Goal: Information Seeking & Learning: Learn about a topic

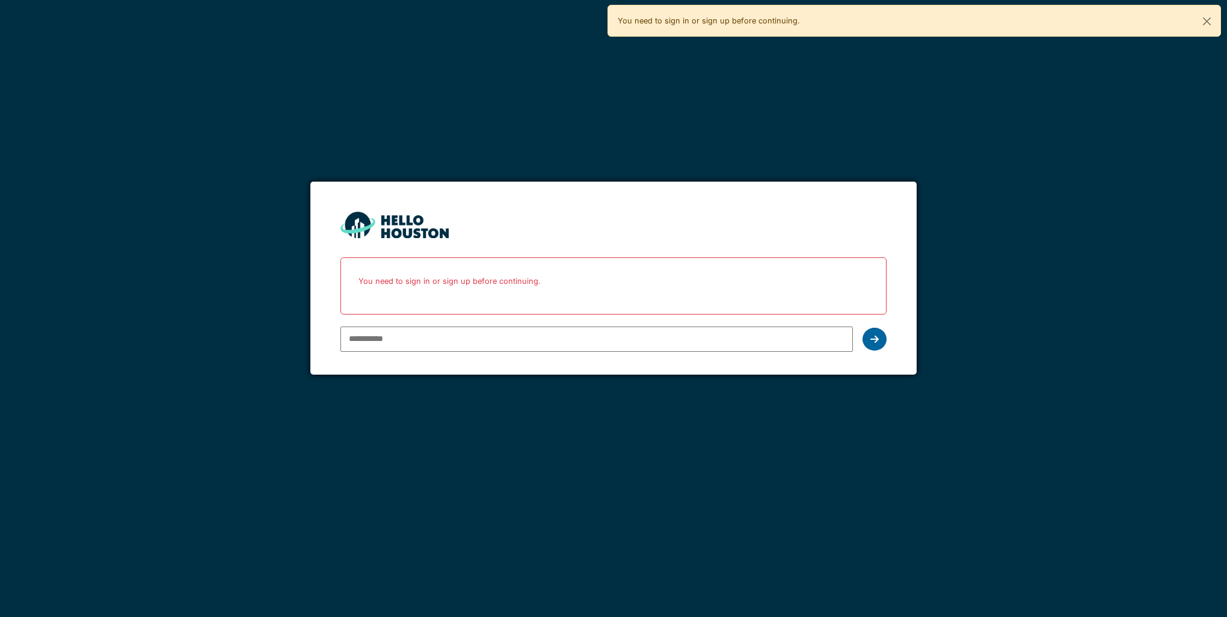
type input "**********"
click at [877, 338] on icon at bounding box center [875, 339] width 8 height 10
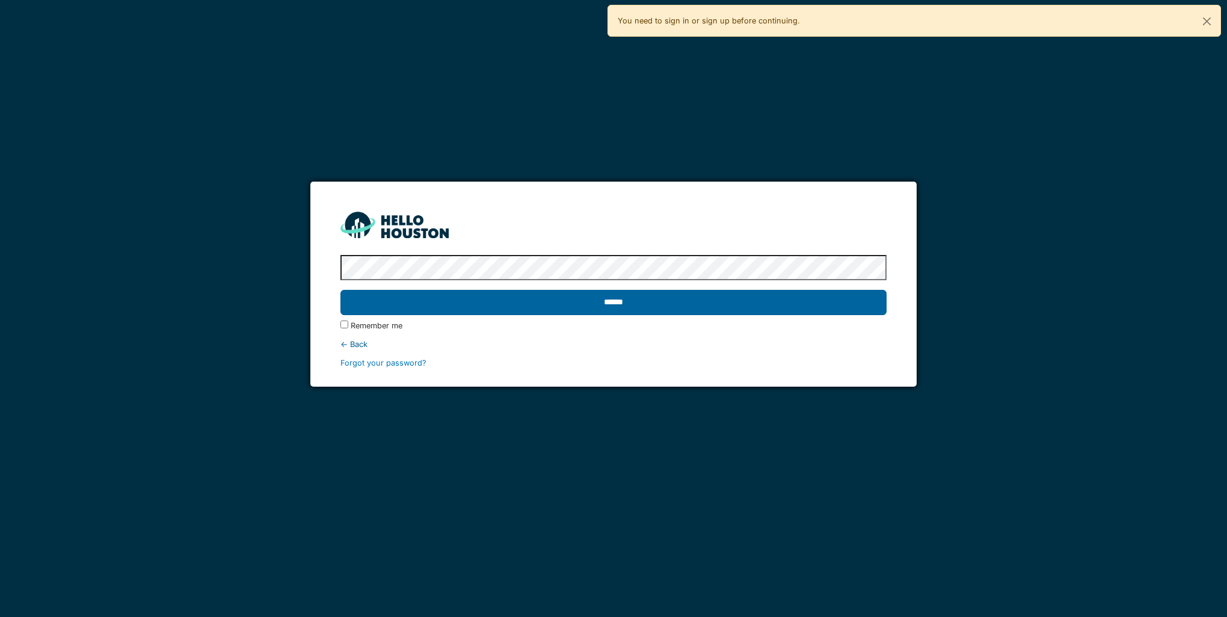
click at [510, 307] on input "******" at bounding box center [614, 302] width 546 height 25
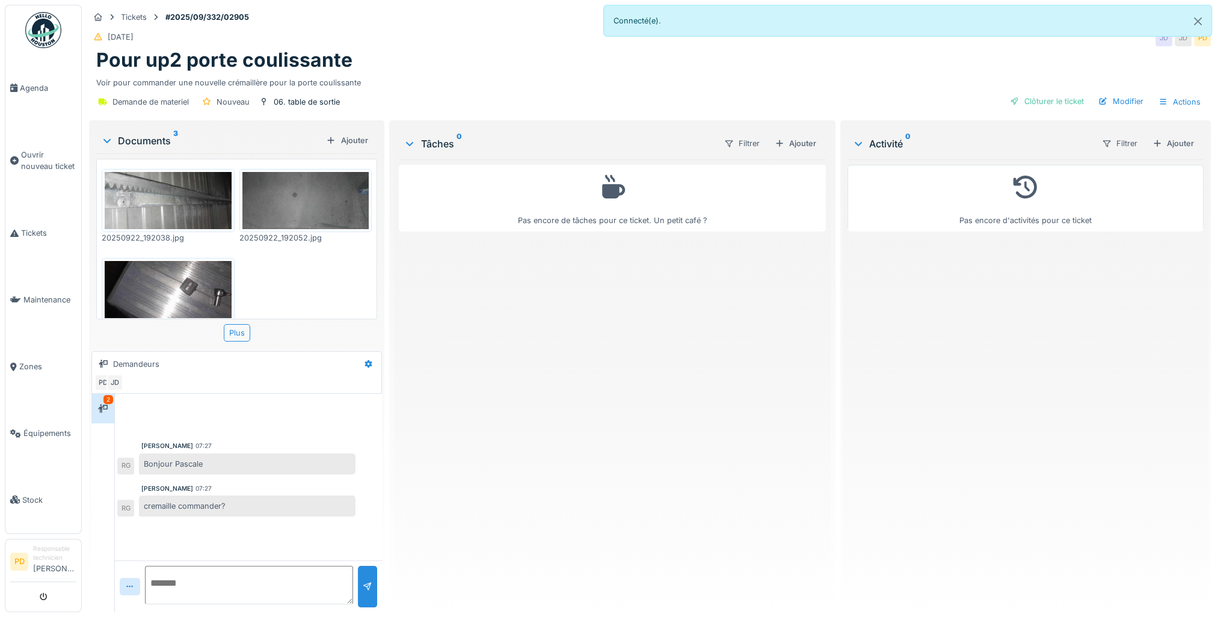
scroll to position [9, 0]
click at [189, 573] on textarea at bounding box center [249, 585] width 208 height 39
drag, startPoint x: 291, startPoint y: 564, endPoint x: 208, endPoint y: 590, distance: 86.4
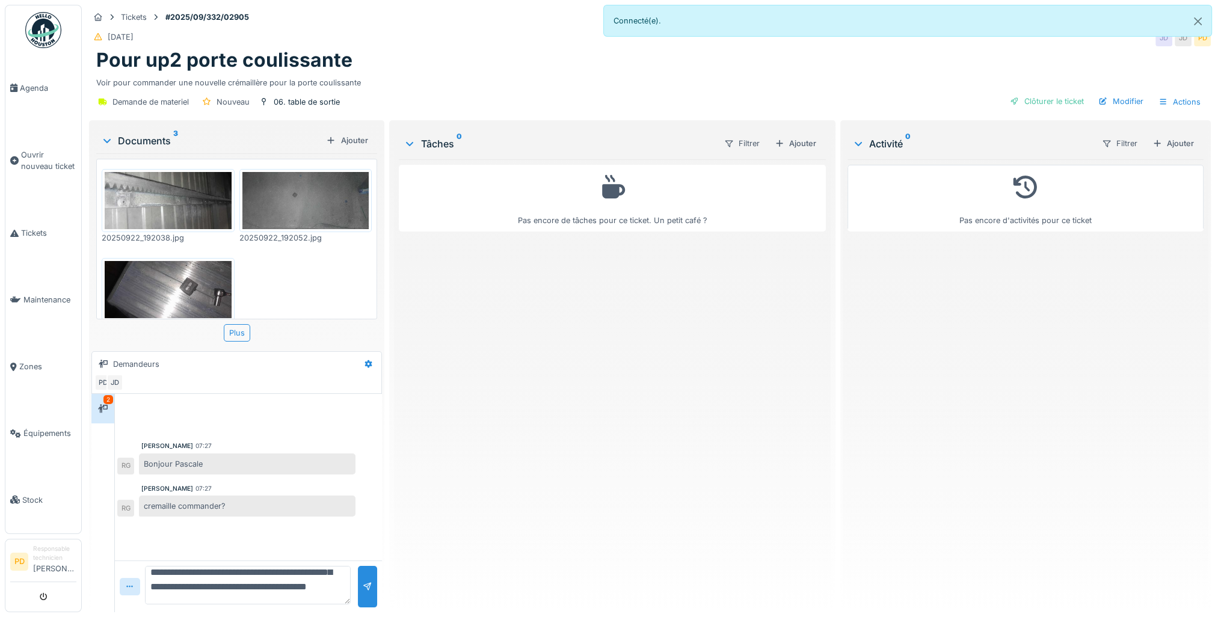
type textarea "**********"
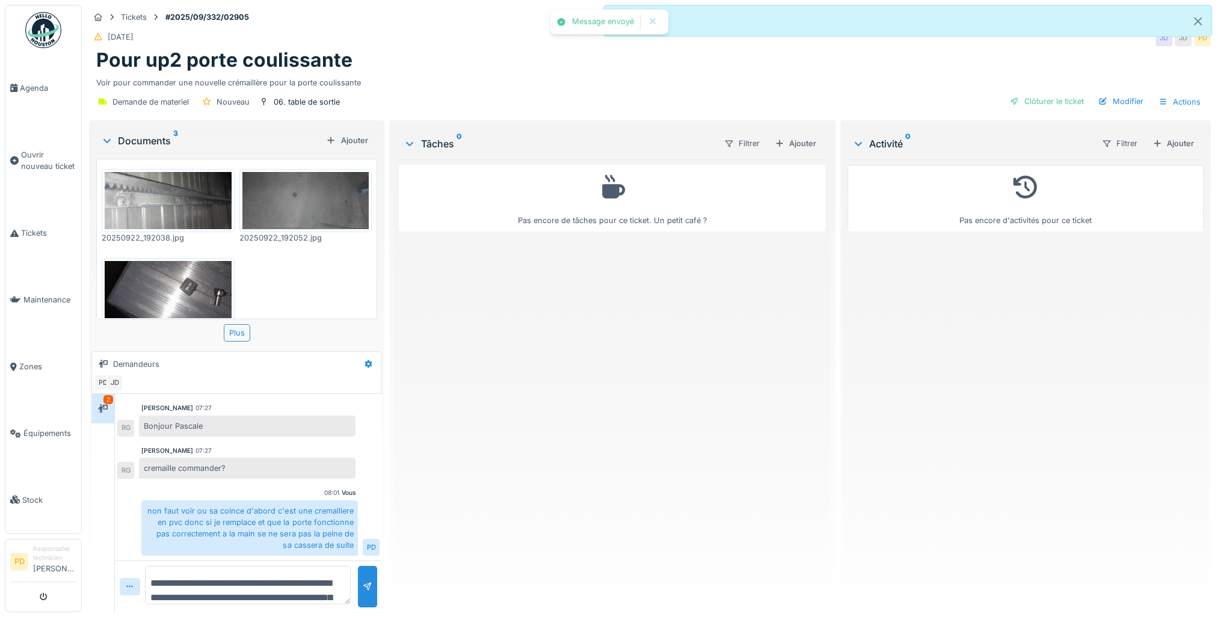
scroll to position [0, 0]
click at [1198, 19] on button "Close" at bounding box center [1198, 21] width 27 height 32
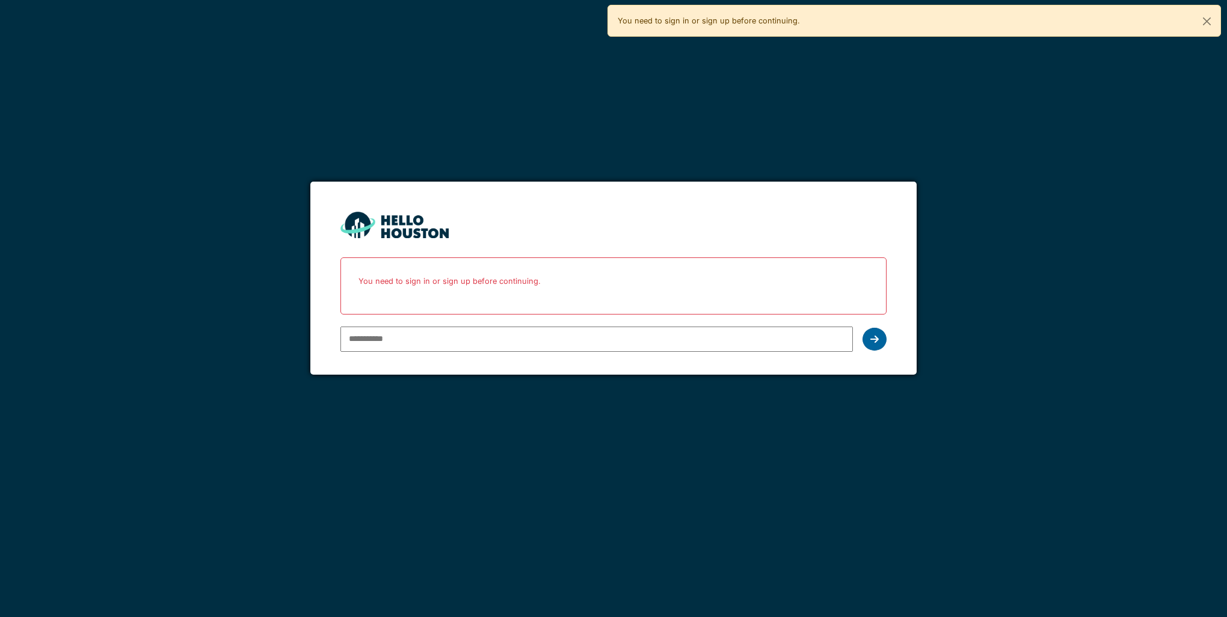
type input "**********"
click at [875, 338] on icon at bounding box center [875, 339] width 8 height 10
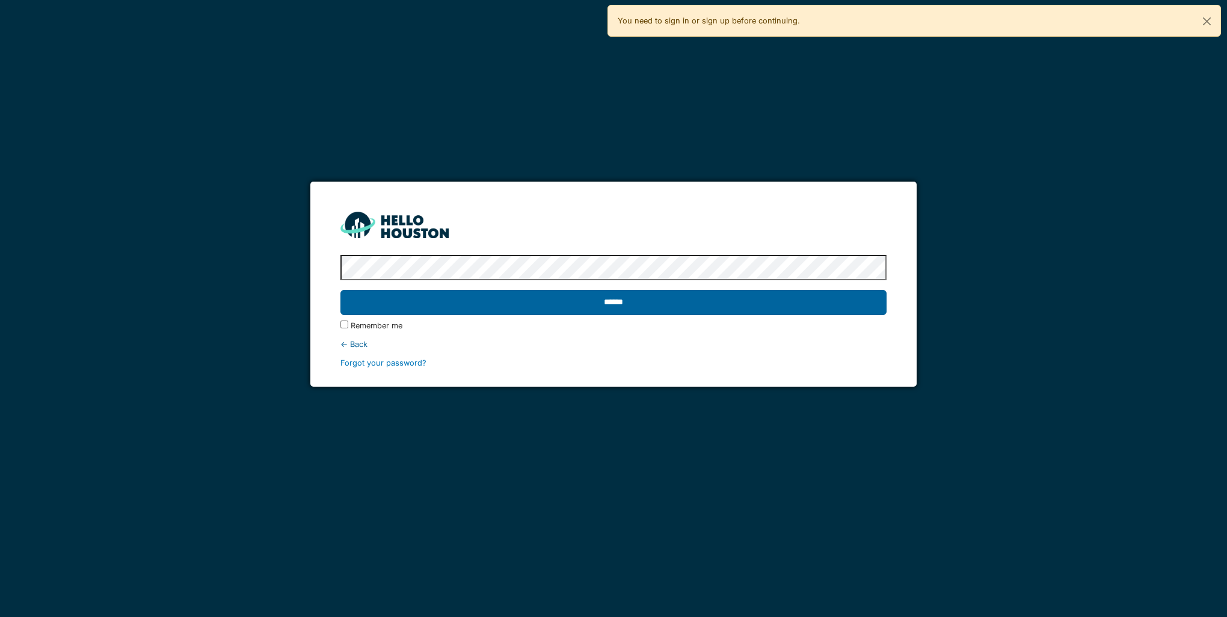
click at [484, 291] on input "******" at bounding box center [614, 302] width 546 height 25
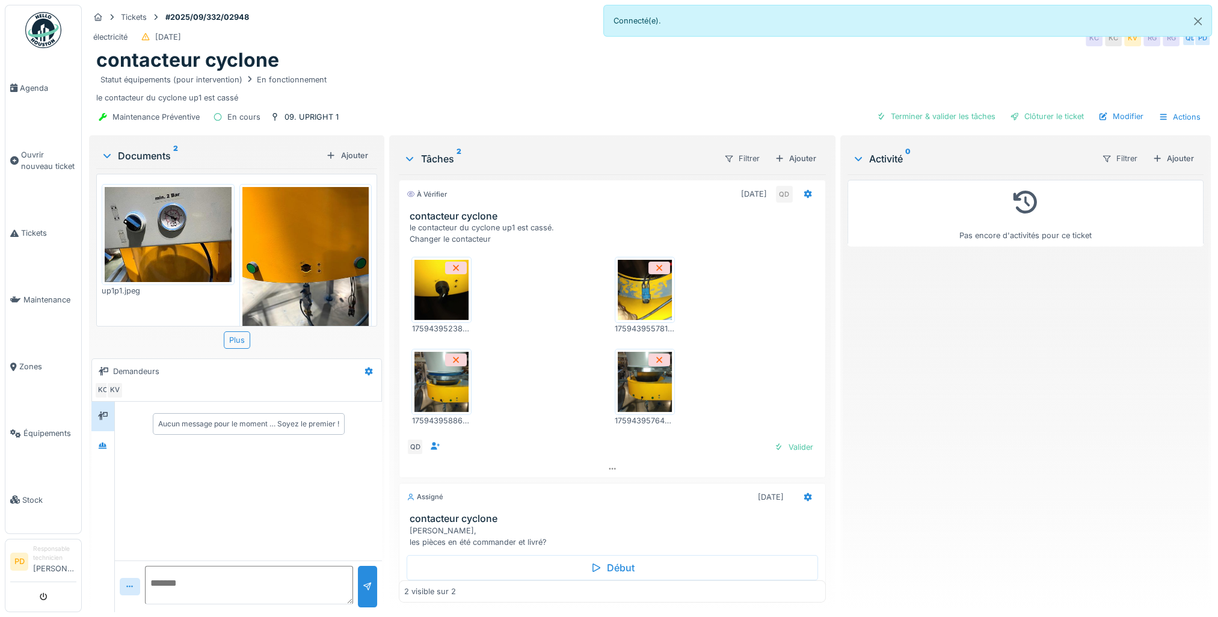
click at [158, 241] on img at bounding box center [168, 234] width 127 height 95
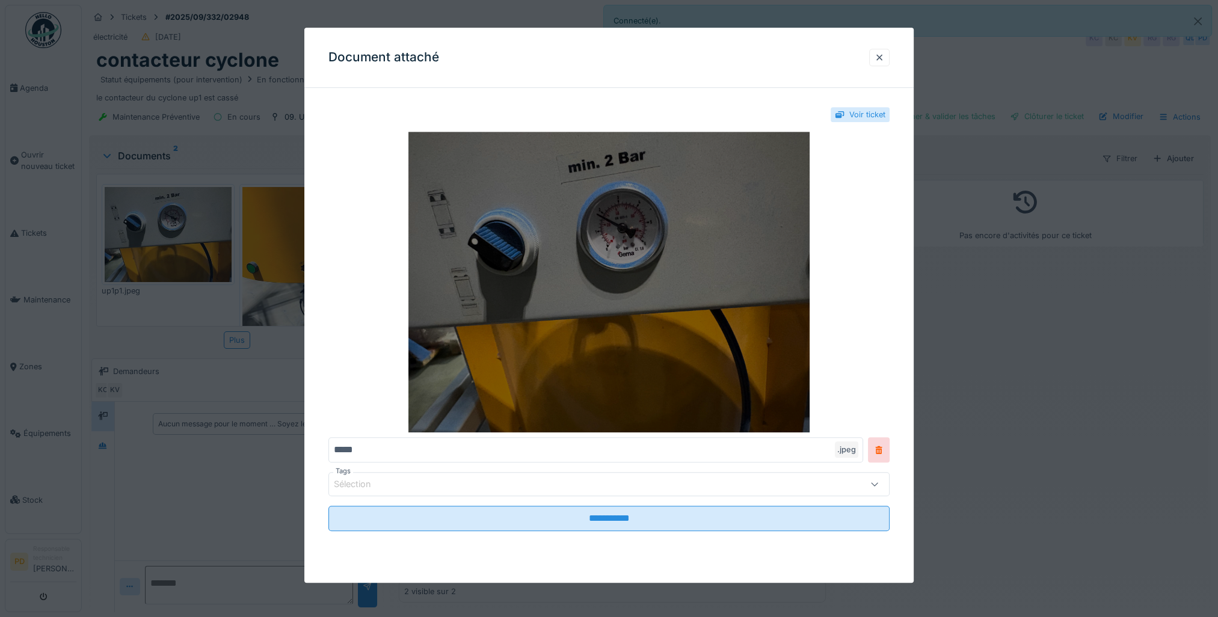
click at [581, 254] on img at bounding box center [608, 282] width 561 height 301
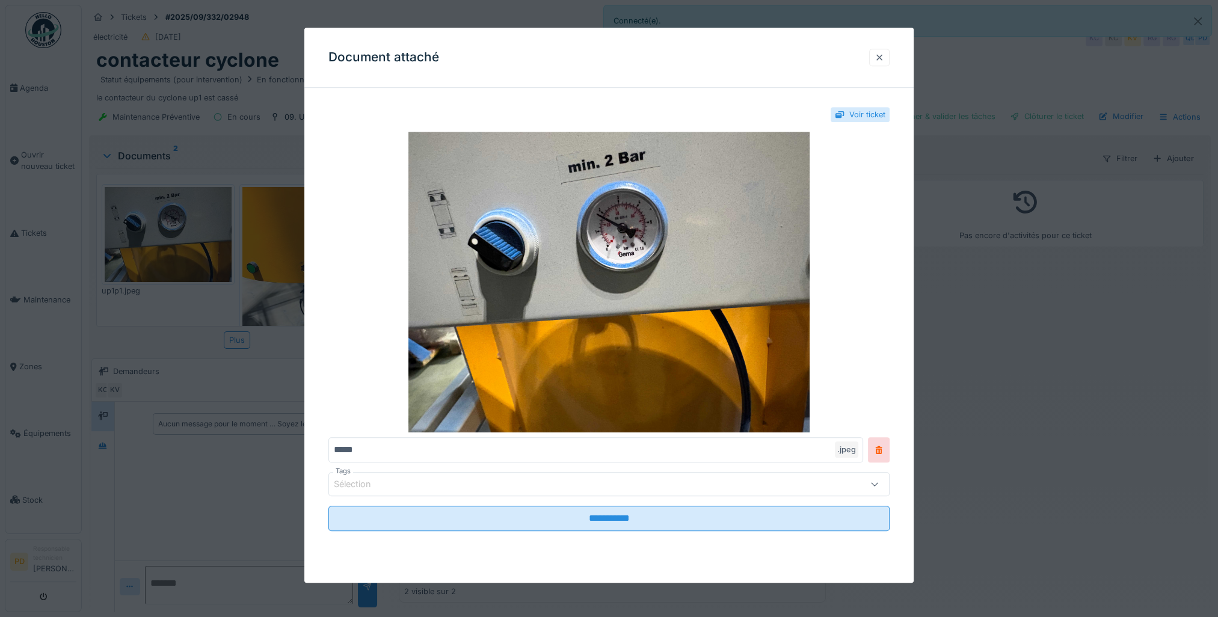
click at [889, 54] on div at bounding box center [879, 57] width 20 height 17
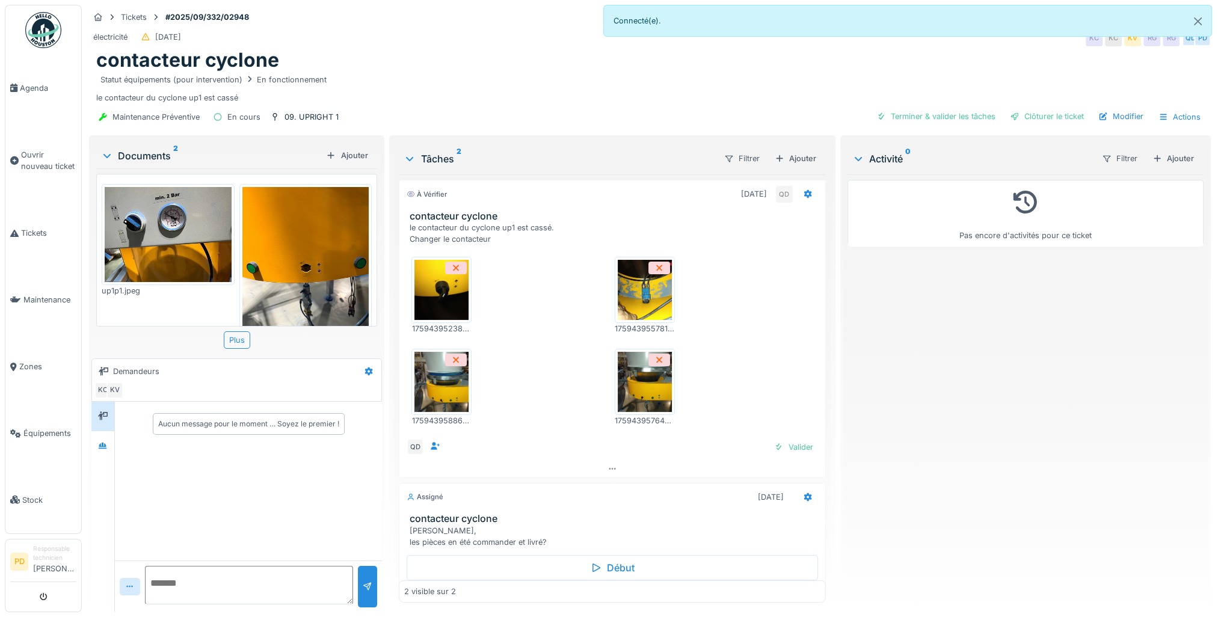
click at [443, 288] on img at bounding box center [442, 290] width 54 height 60
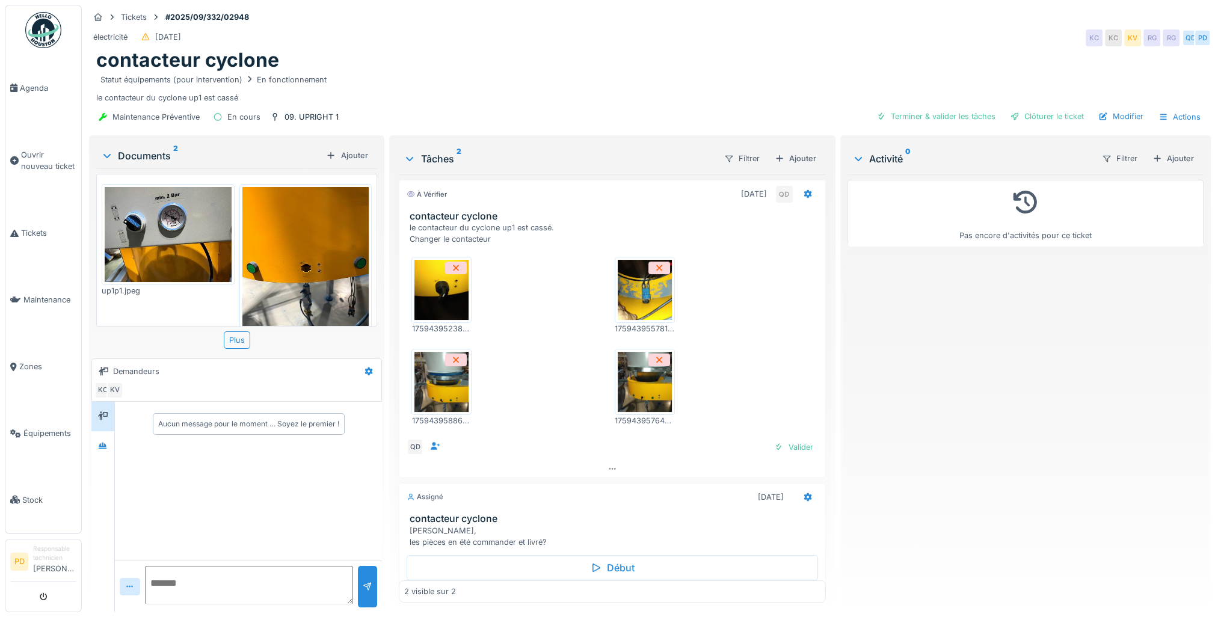
click at [645, 290] on img at bounding box center [645, 290] width 54 height 60
click at [640, 385] on img at bounding box center [645, 382] width 54 height 60
click at [455, 384] on img at bounding box center [442, 382] width 54 height 60
click at [638, 389] on img at bounding box center [645, 382] width 54 height 60
click at [640, 298] on img at bounding box center [645, 290] width 54 height 60
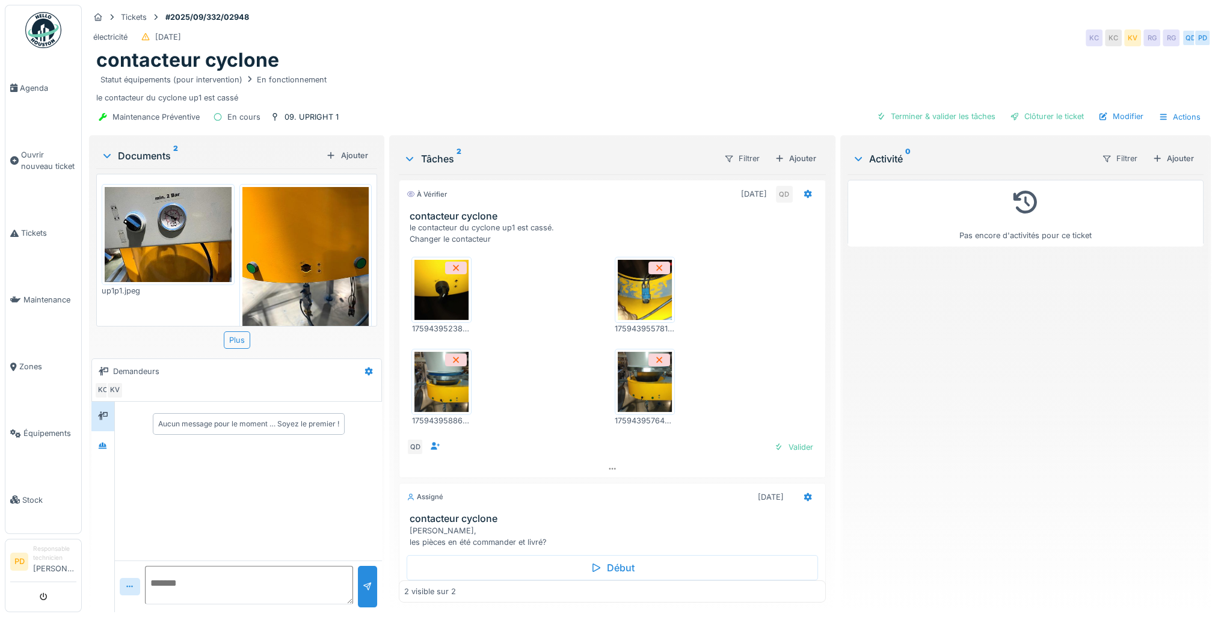
click at [440, 385] on img at bounding box center [442, 382] width 54 height 60
click at [633, 295] on img at bounding box center [645, 290] width 54 height 60
click at [238, 342] on div "Plus" at bounding box center [237, 339] width 26 height 17
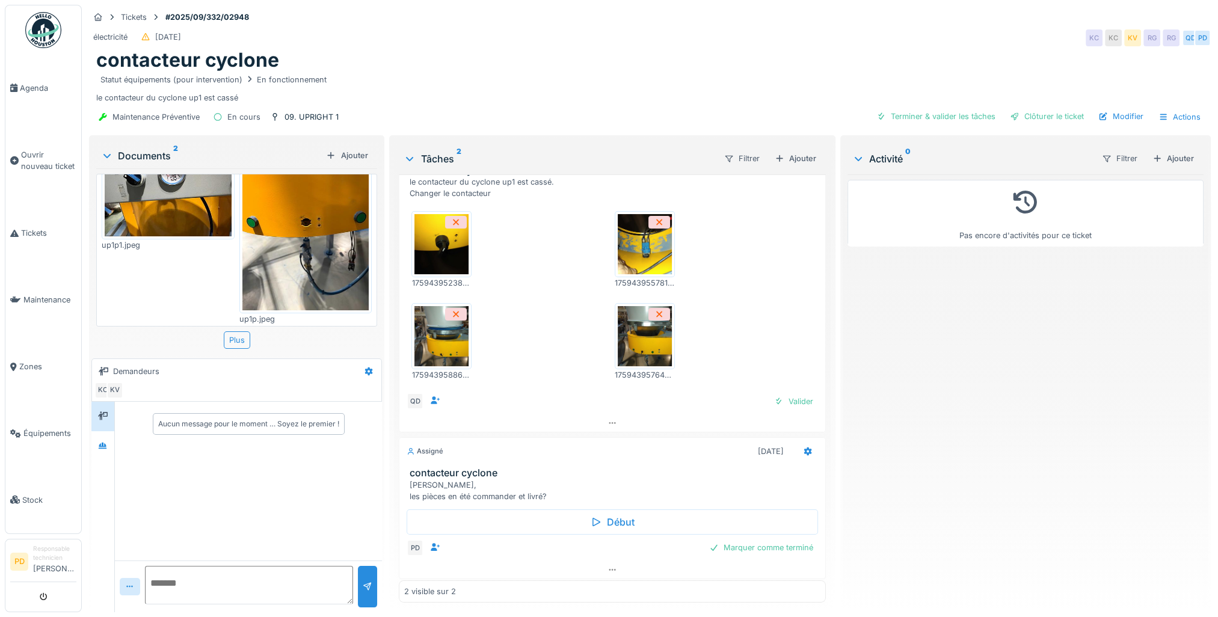
scroll to position [9, 0]
click at [608, 419] on icon at bounding box center [613, 423] width 10 height 8
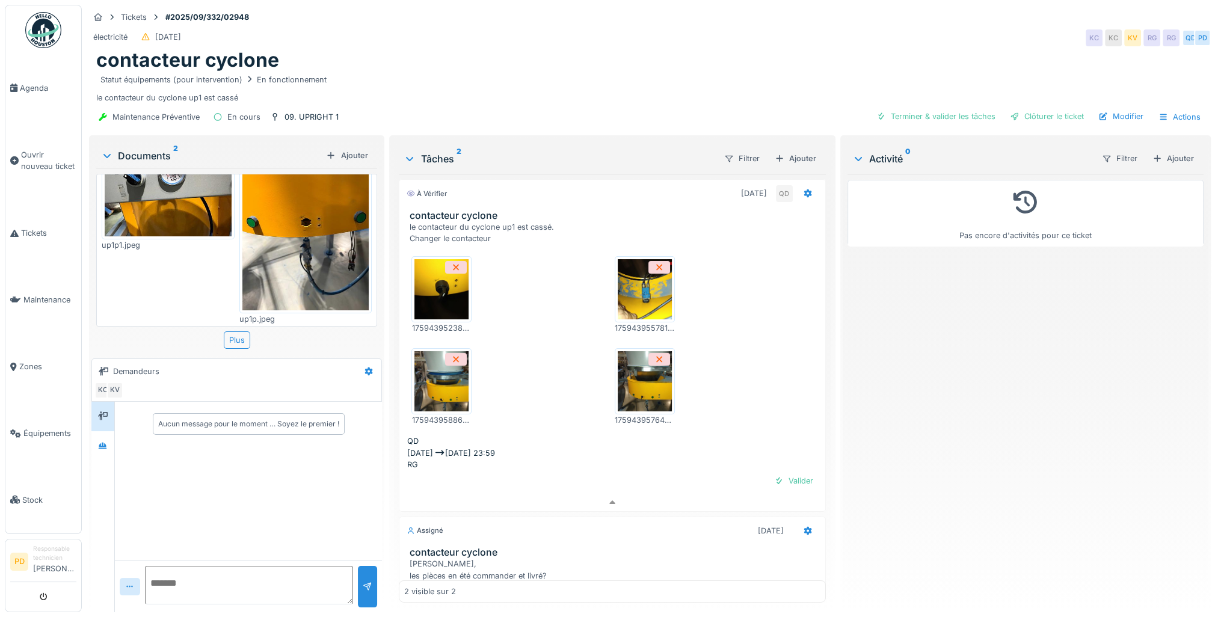
scroll to position [0, 0]
click at [628, 362] on img at bounding box center [645, 382] width 54 height 60
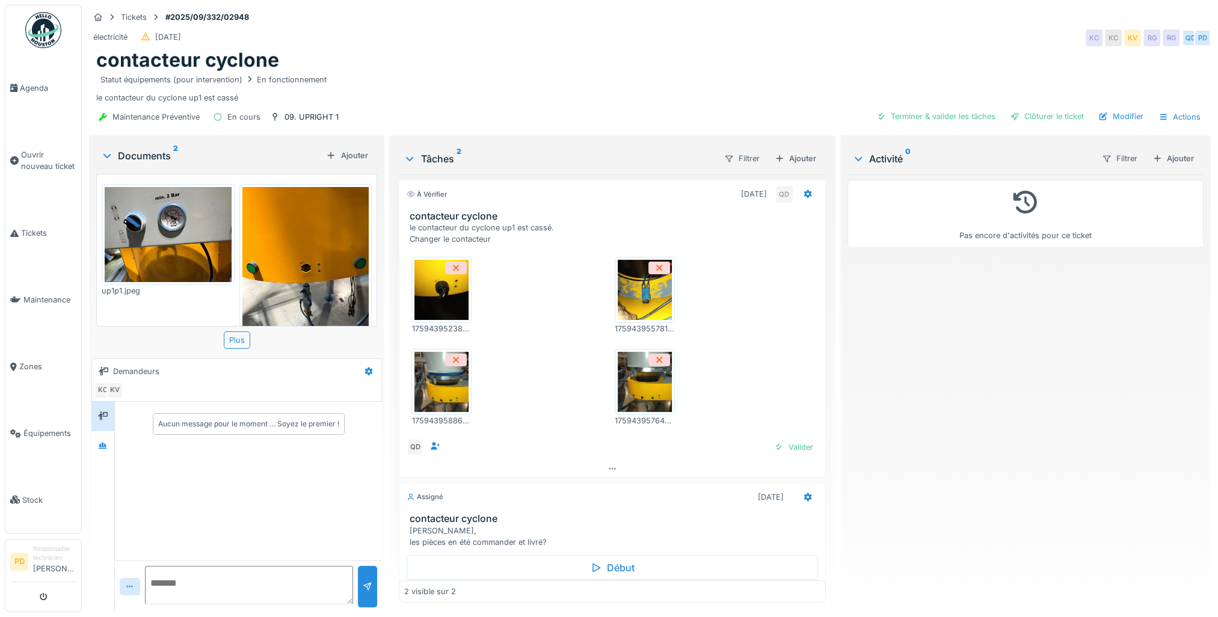
click at [639, 305] on img at bounding box center [645, 290] width 54 height 60
